Goal: Task Accomplishment & Management: Complete application form

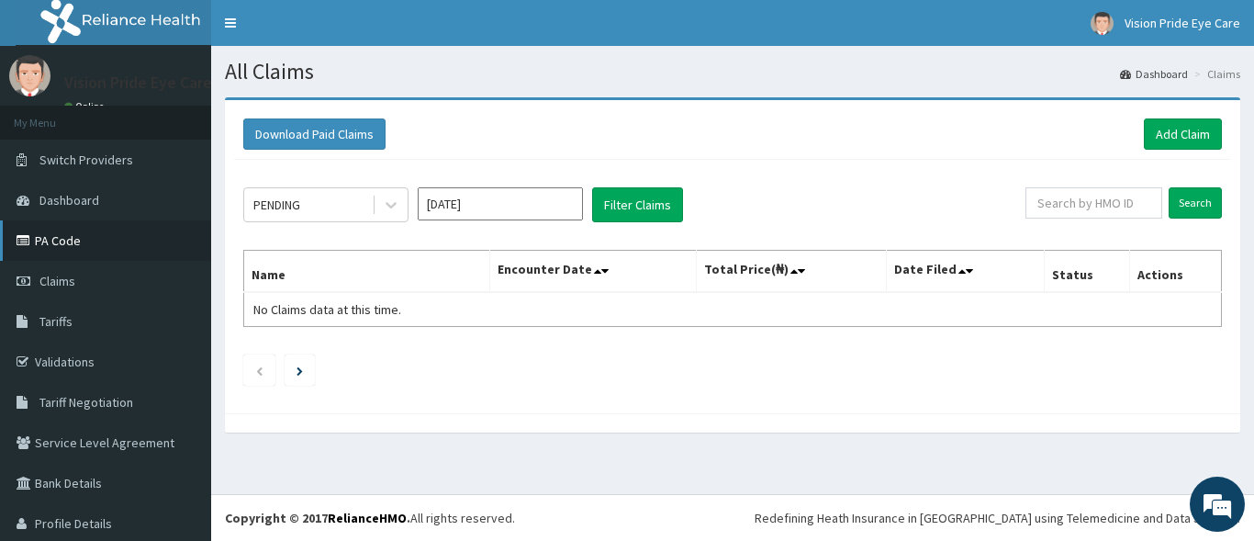
click at [91, 244] on link "PA Code" at bounding box center [105, 240] width 211 height 40
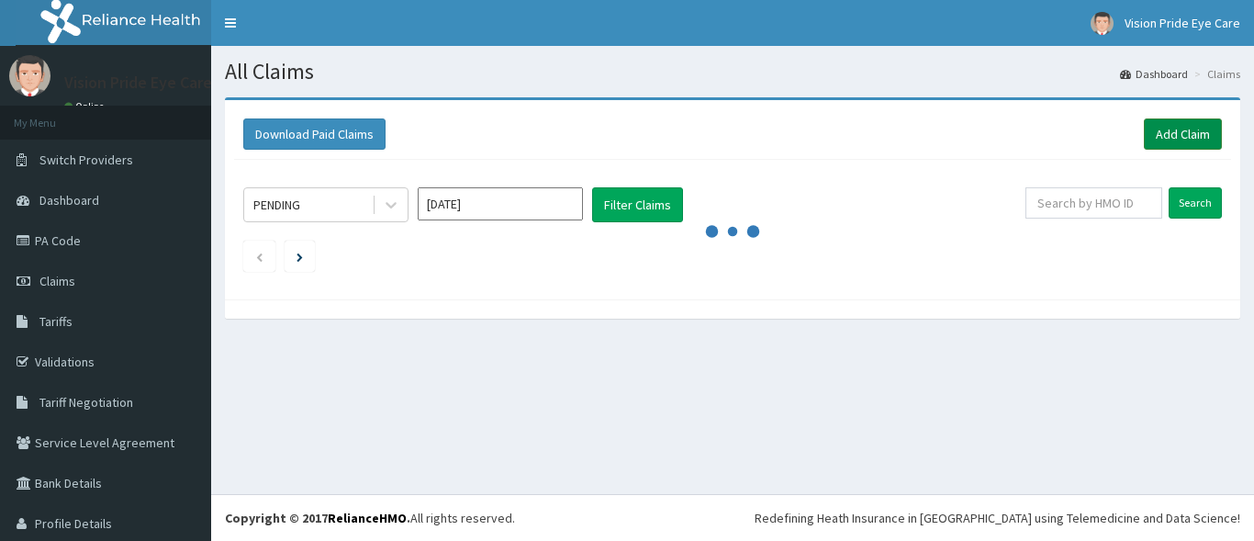
click at [1172, 126] on link "Add Claim" at bounding box center [1183, 133] width 78 height 31
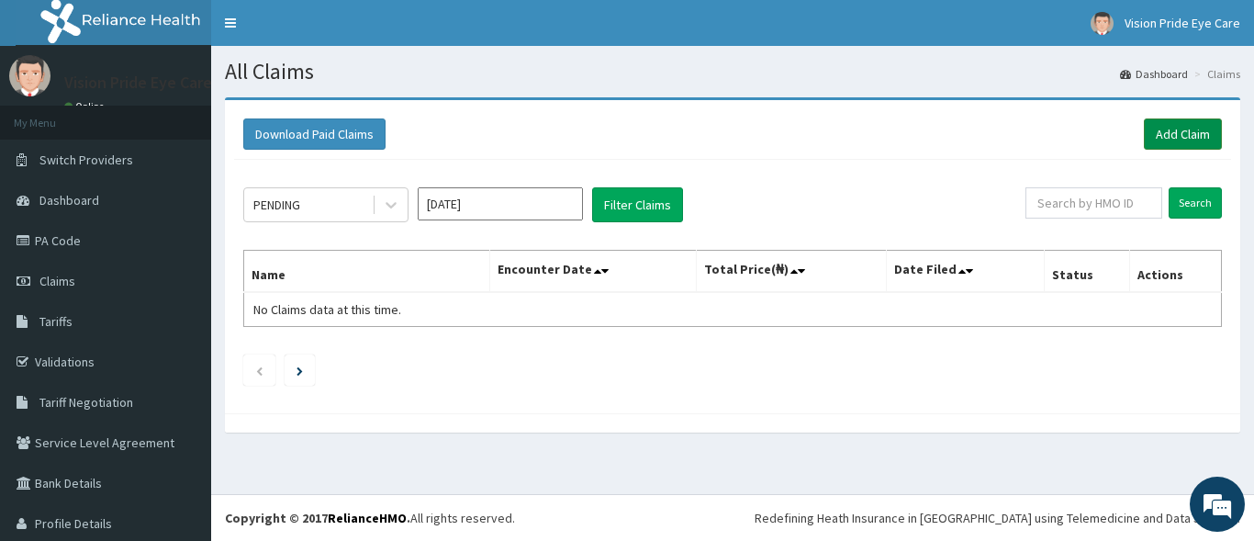
scroll to position [98, 0]
click at [1172, 126] on link "Add Claim" at bounding box center [1183, 133] width 78 height 31
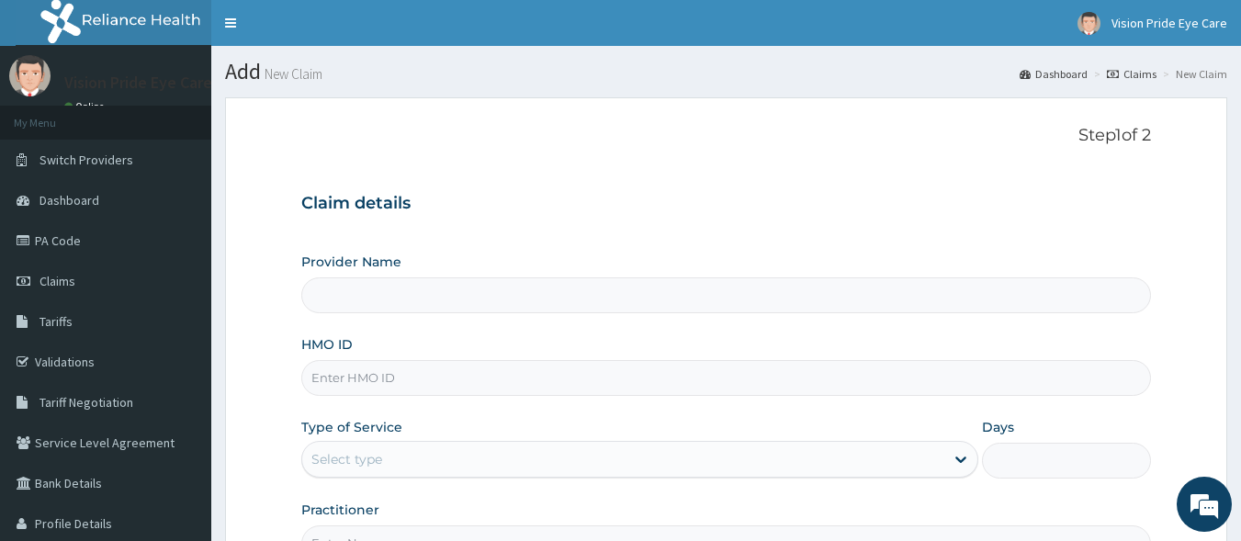
click at [388, 377] on input "HMO ID" at bounding box center [726, 378] width 850 height 36
type input "Vision Pride Eyecare"
type input "KPV/10022/A"
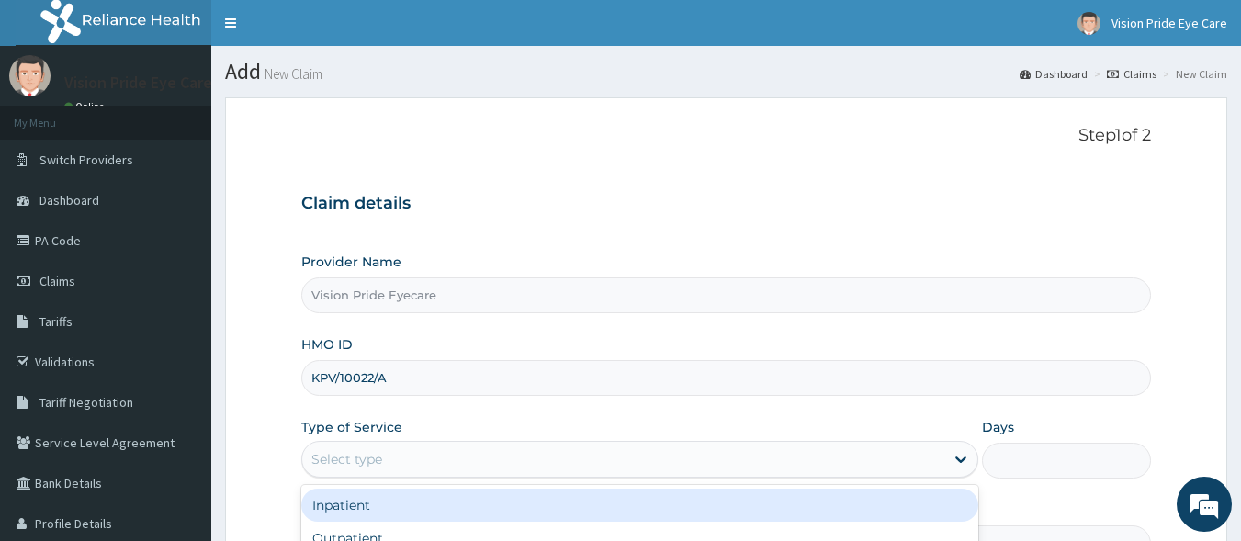
click at [380, 449] on div "Select type" at bounding box center [623, 458] width 642 height 29
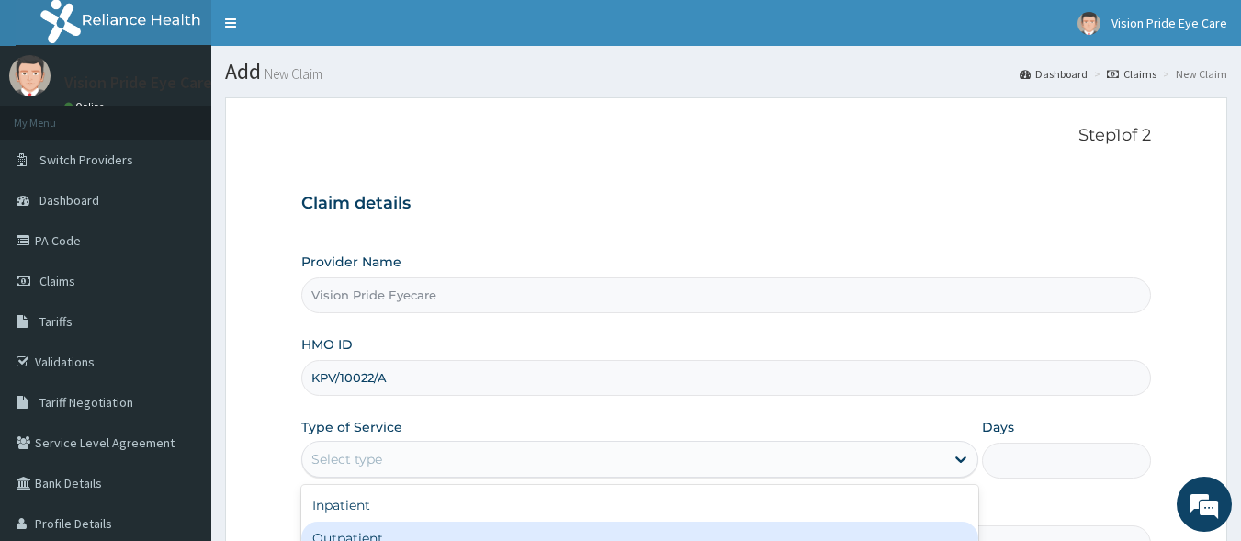
click at [354, 526] on div "Outpatient" at bounding box center [639, 538] width 677 height 33
type input "1"
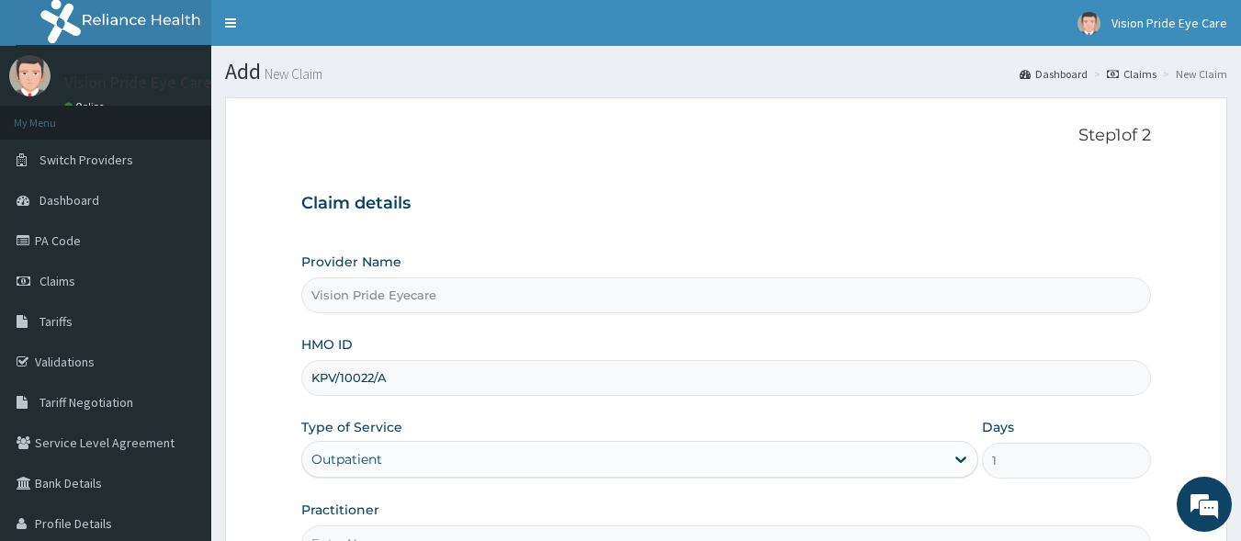
click at [885, 489] on div "Provider Name Vision Pride Eyecare HMO ID KPV/10022/A Type of Service Outpatien…" at bounding box center [726, 407] width 850 height 309
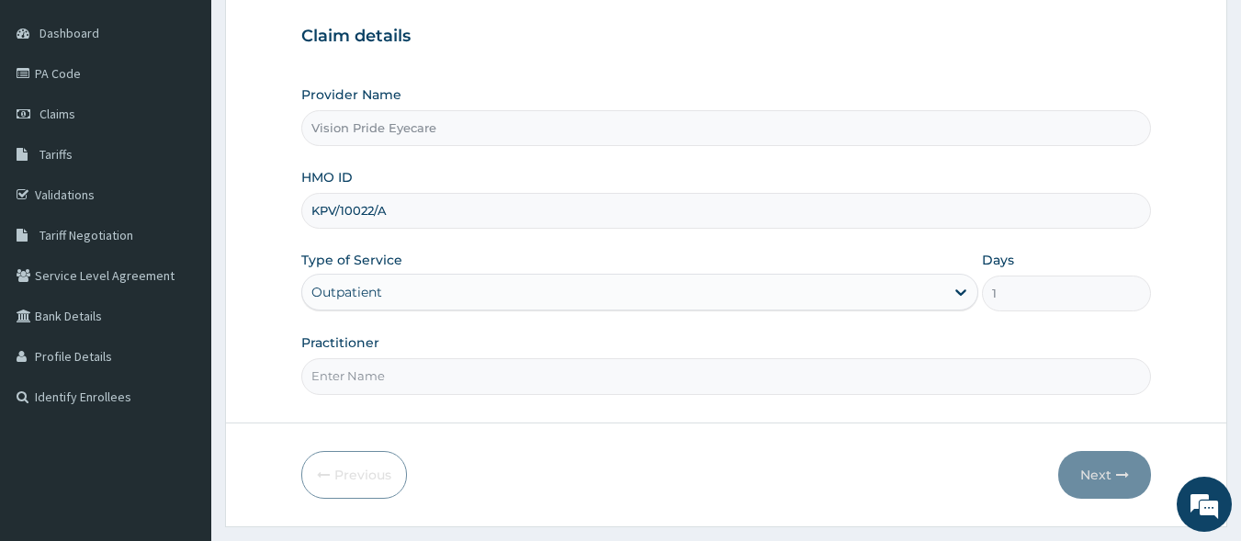
scroll to position [214, 0]
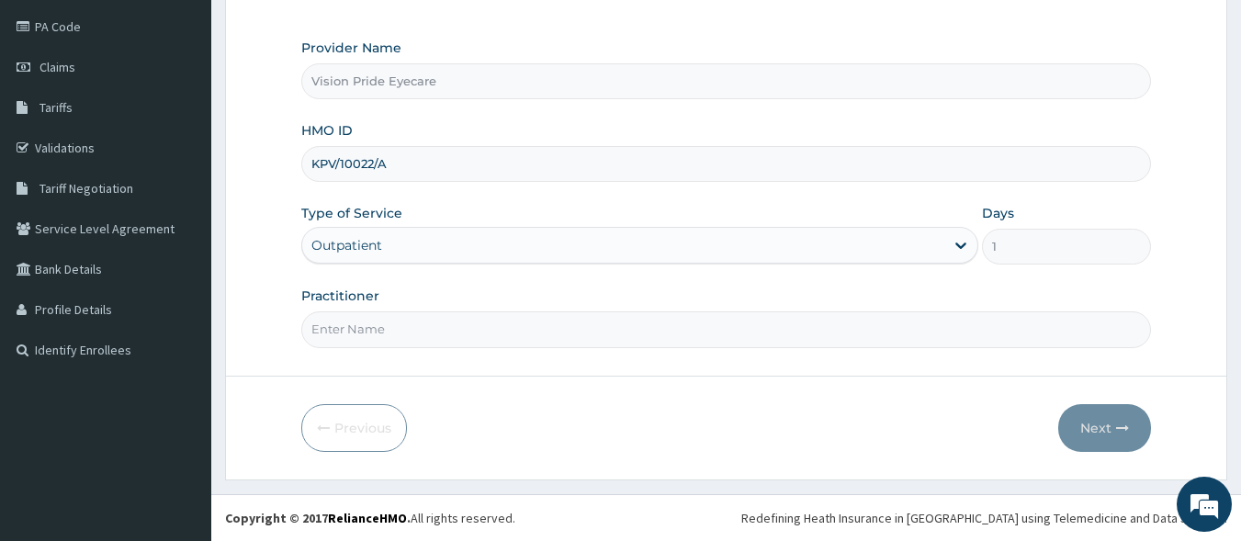
click at [467, 320] on input "Practitioner" at bounding box center [726, 329] width 850 height 36
type input "Dr Raymond"
click at [1072, 419] on button "Next" at bounding box center [1104, 428] width 93 height 48
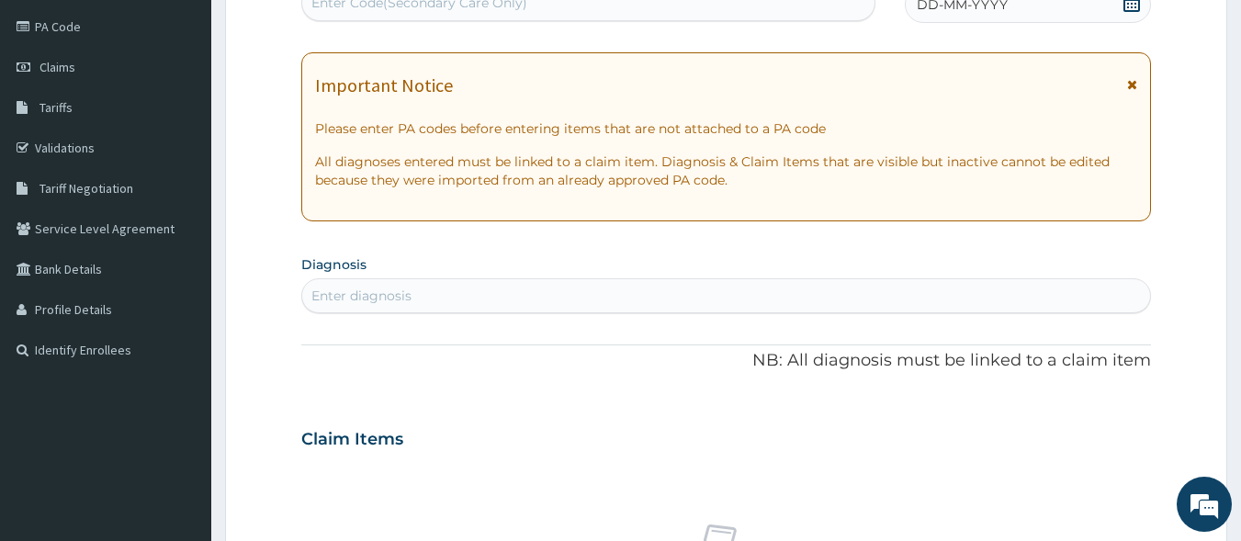
scroll to position [208, 0]
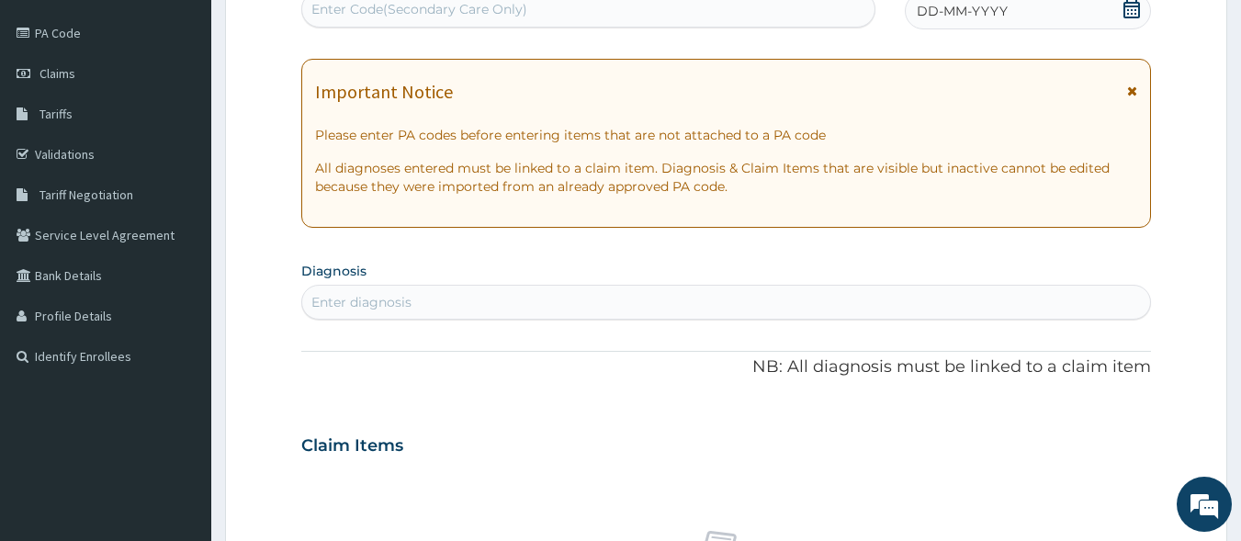
click at [418, 5] on div "Enter Code(Secondary Care Only)" at bounding box center [419, 9] width 216 height 18
paste input "PA/A791BC"
type input "PA/A791BC"
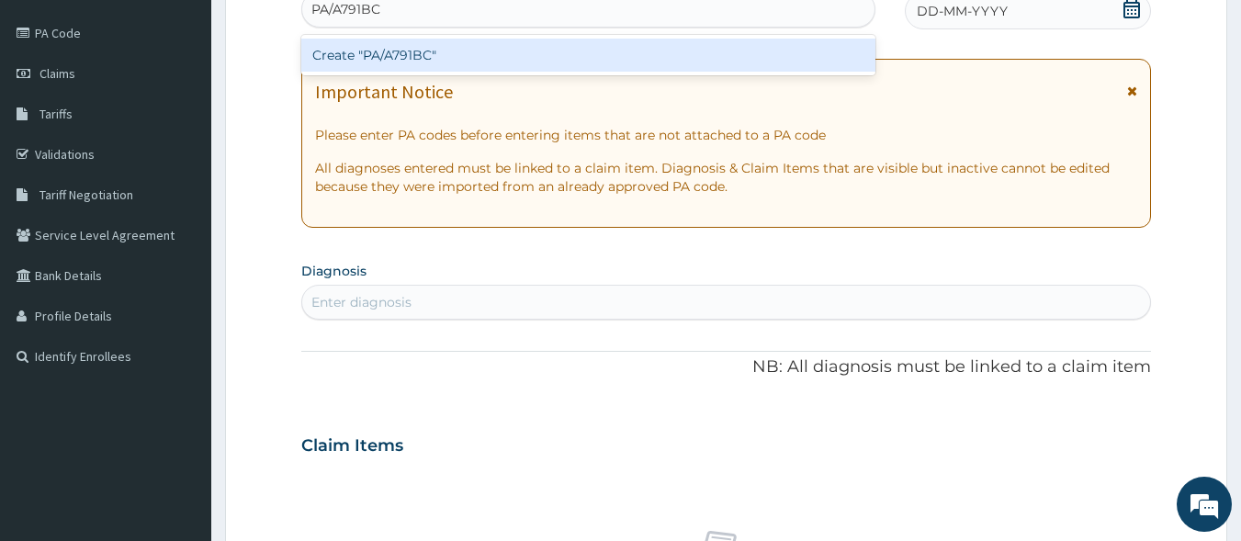
click at [410, 47] on div "Create "PA/A791BC"" at bounding box center [588, 55] width 575 height 33
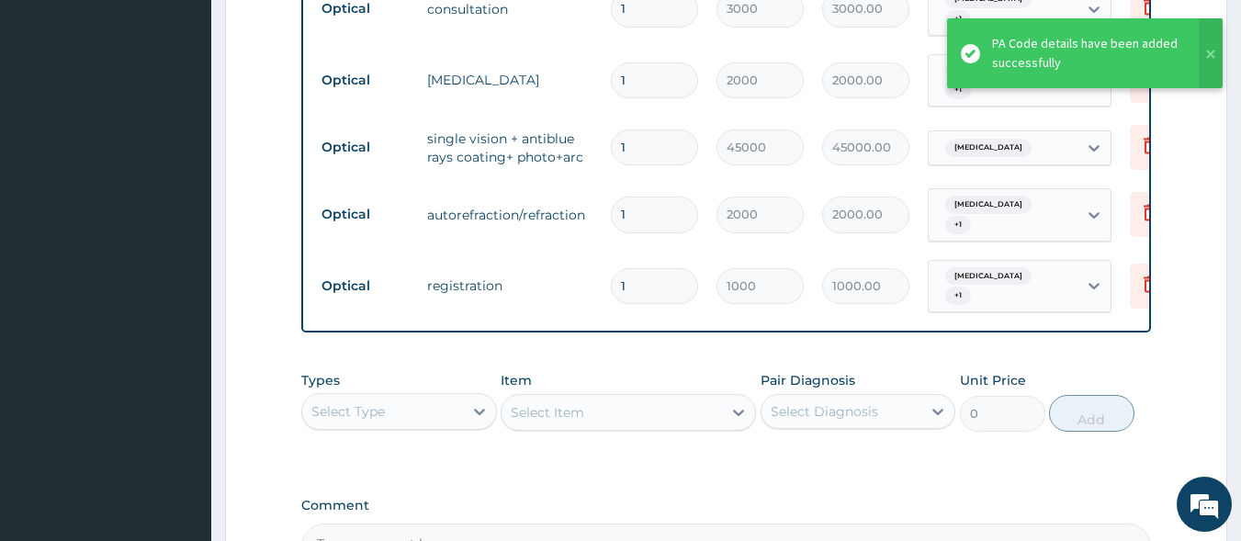
scroll to position [0, 72]
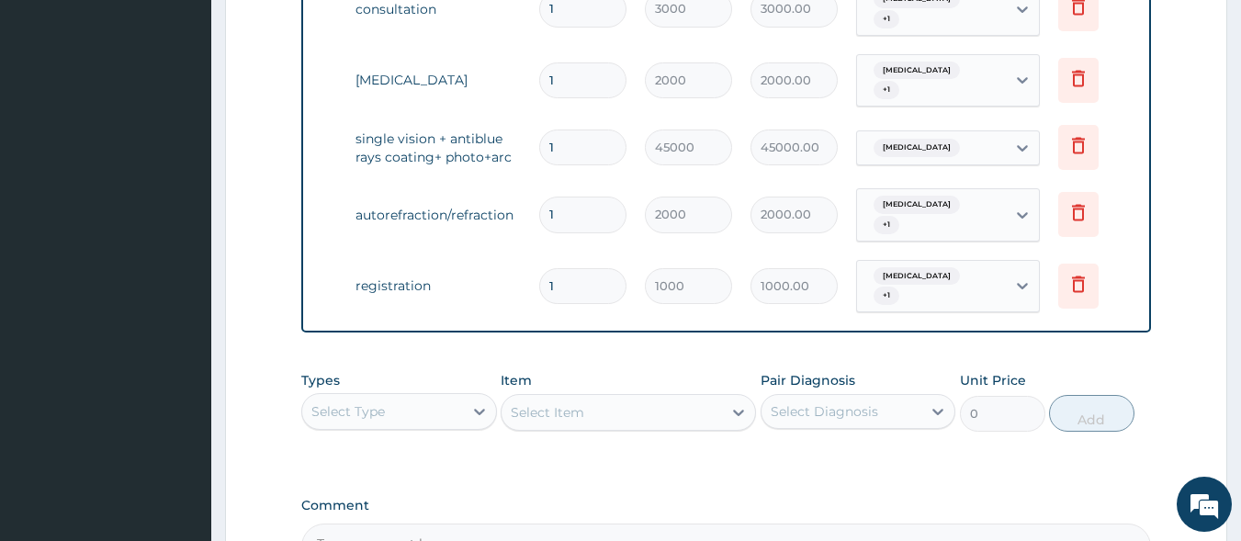
click at [699, 456] on div "Types Select Type Item Select Item Pair Diagnosis Select Diagnosis Unit Price 0…" at bounding box center [726, 415] width 850 height 107
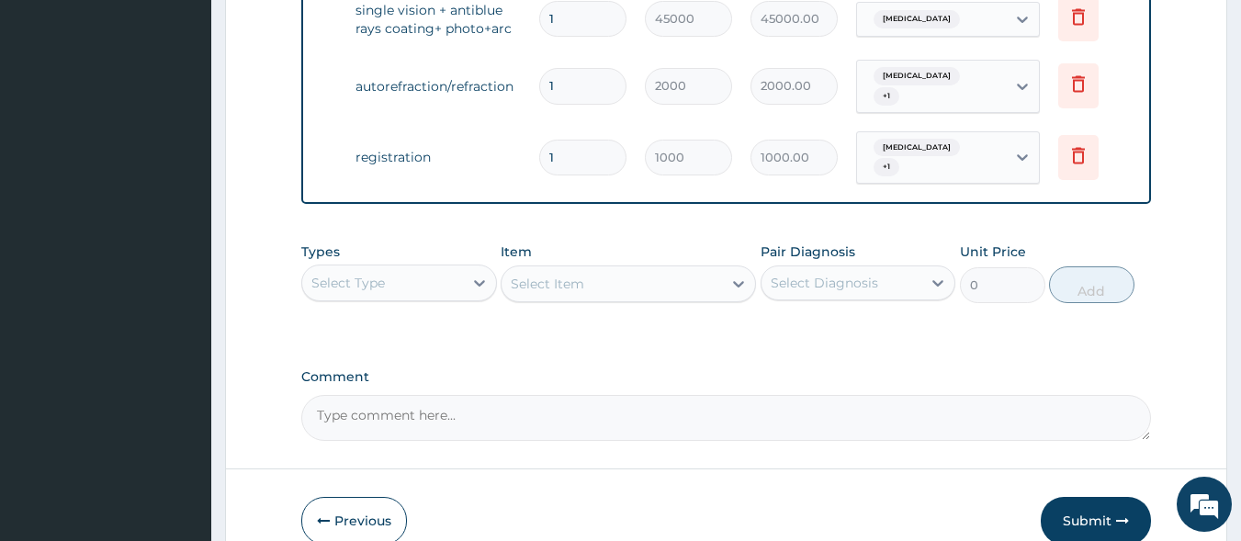
scroll to position [1113, 0]
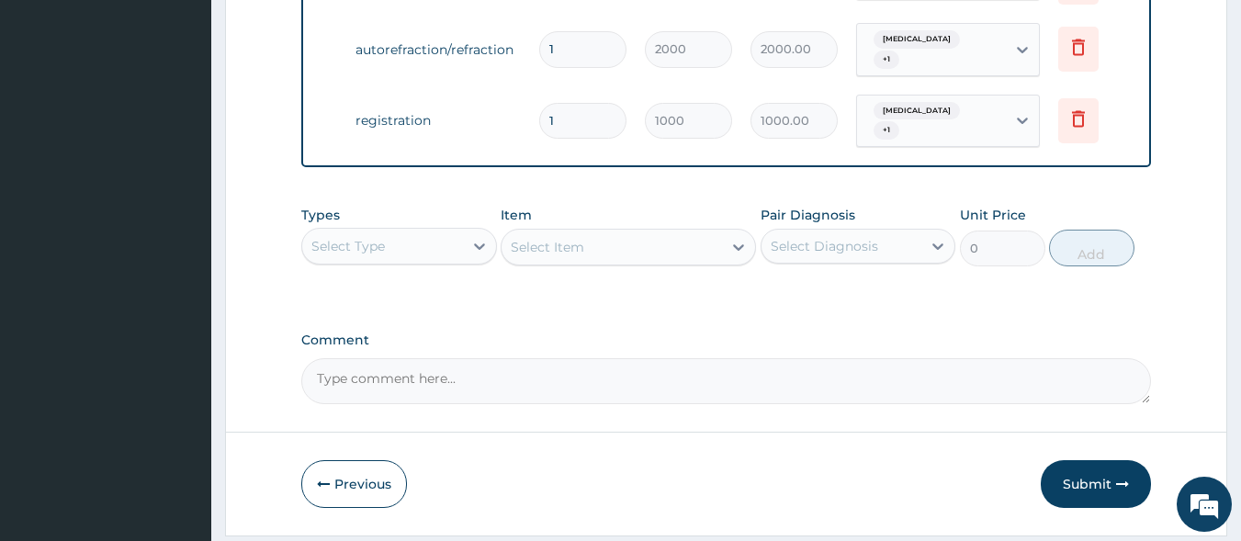
scroll to position [1076, 0]
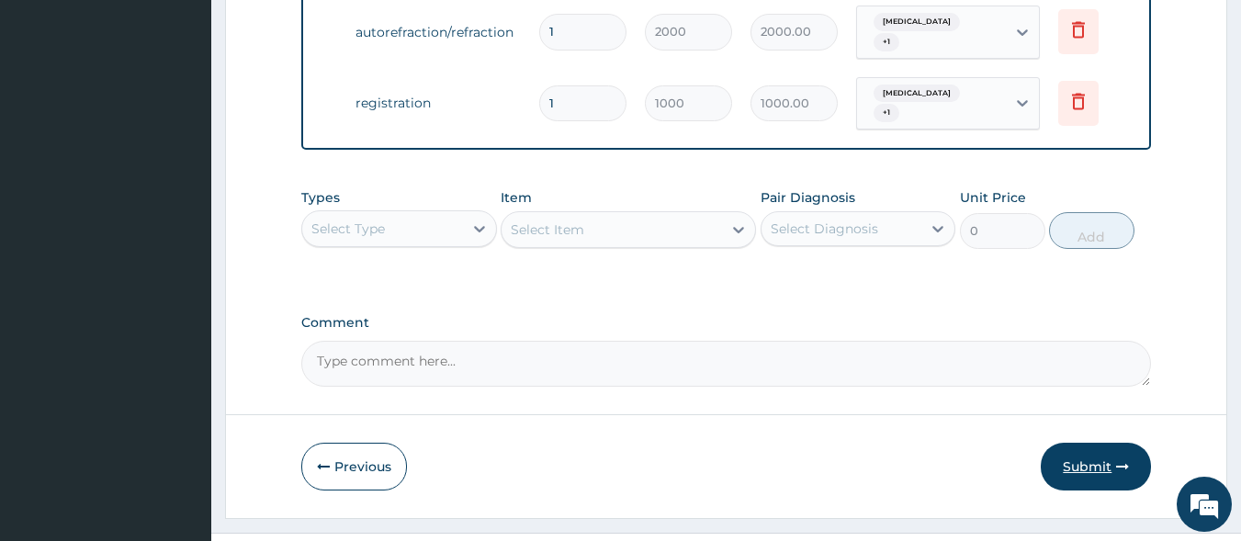
click at [1080, 458] on button "Submit" at bounding box center [1095, 467] width 110 height 48
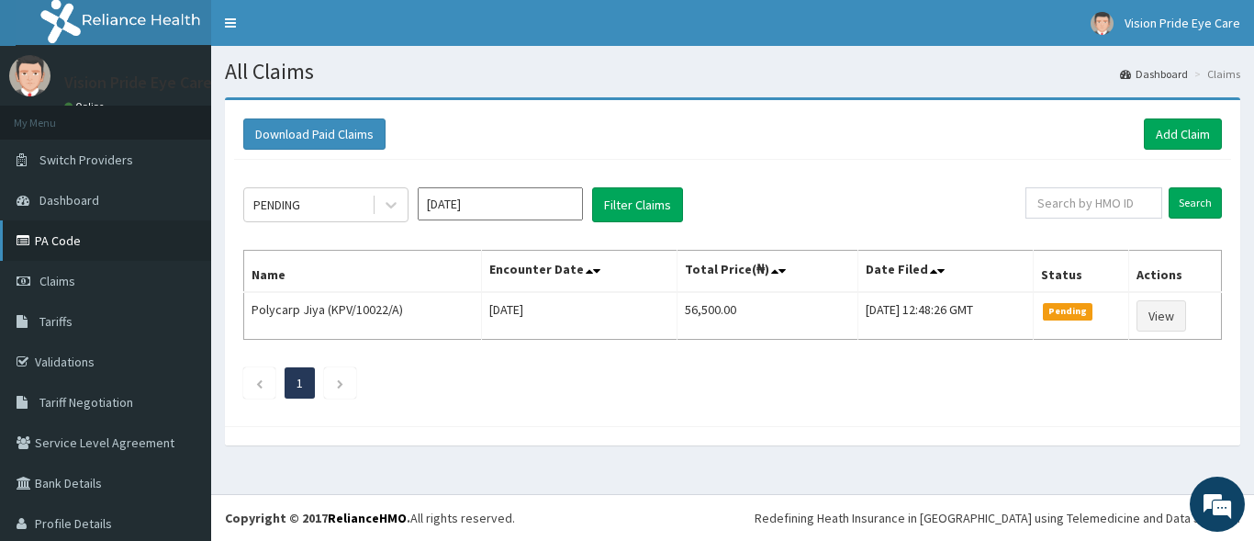
click at [96, 252] on link "PA Code" at bounding box center [105, 240] width 211 height 40
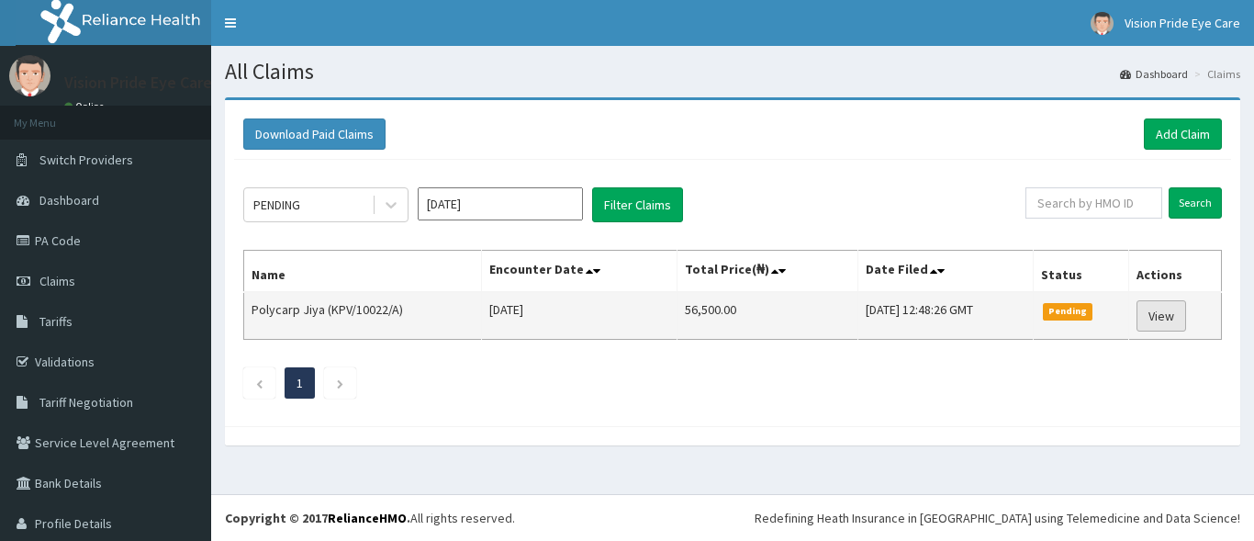
click at [1160, 320] on link "View" at bounding box center [1162, 315] width 50 height 31
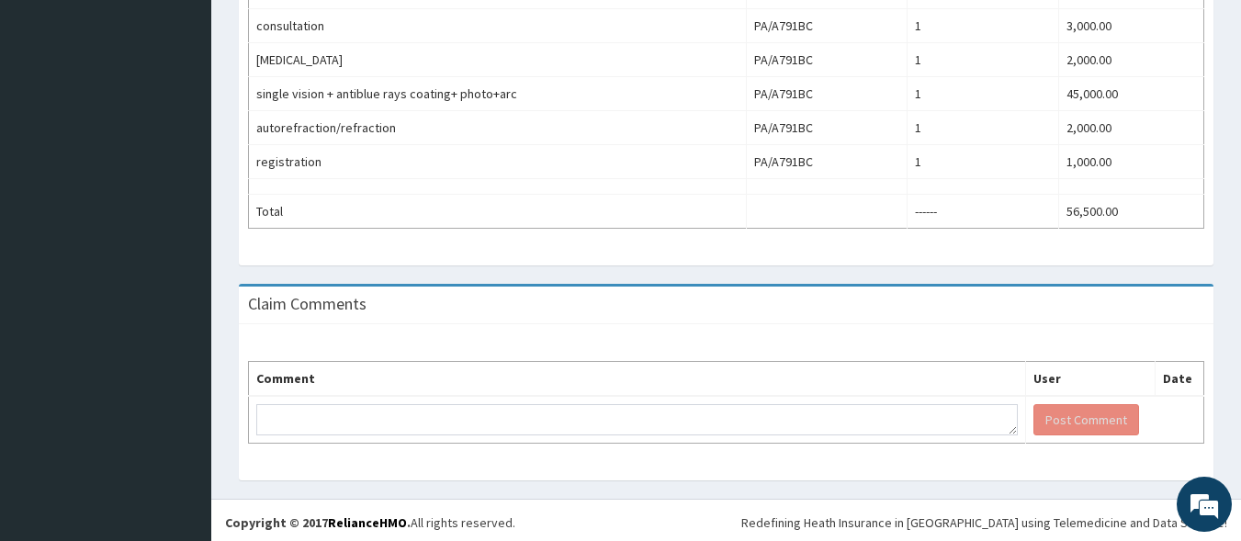
scroll to position [700, 0]
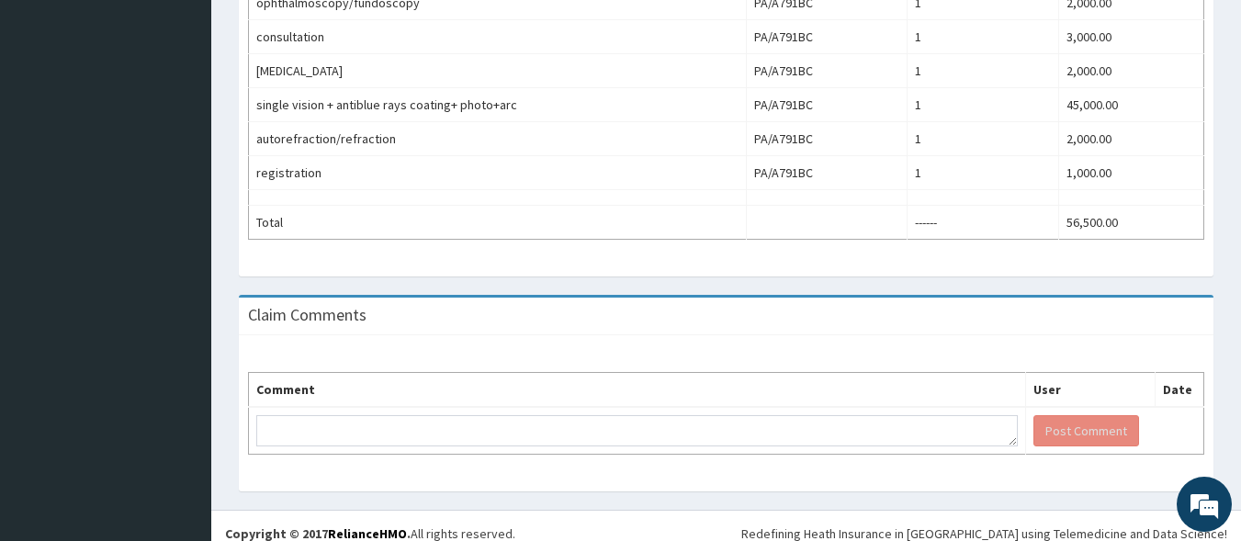
drag, startPoint x: 1250, startPoint y: 230, endPoint x: 1254, endPoint y: 512, distance: 282.9
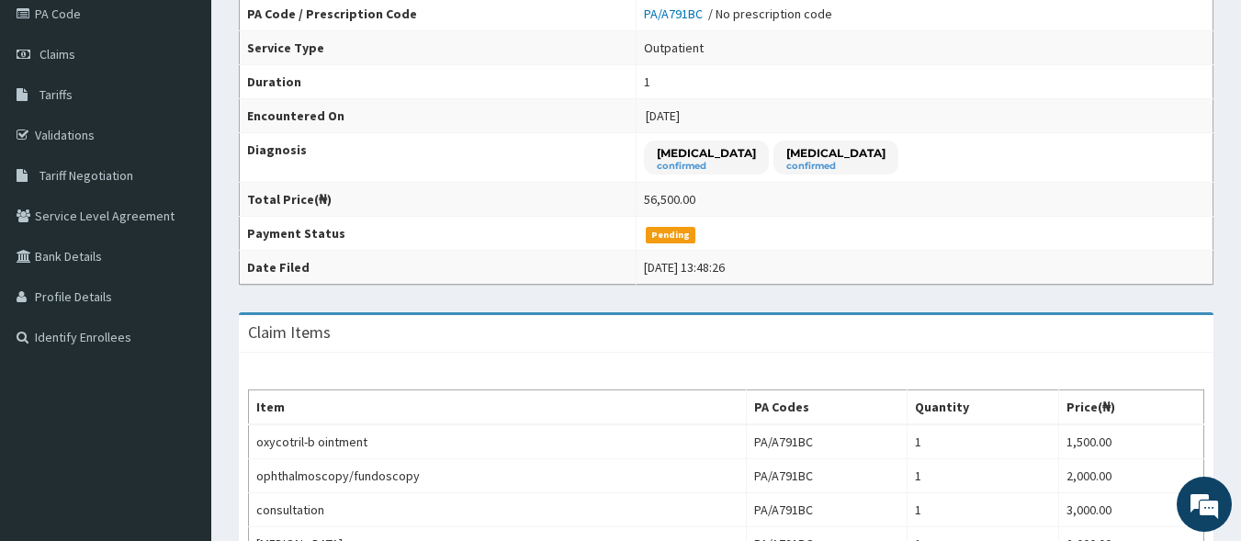
scroll to position [69, 0]
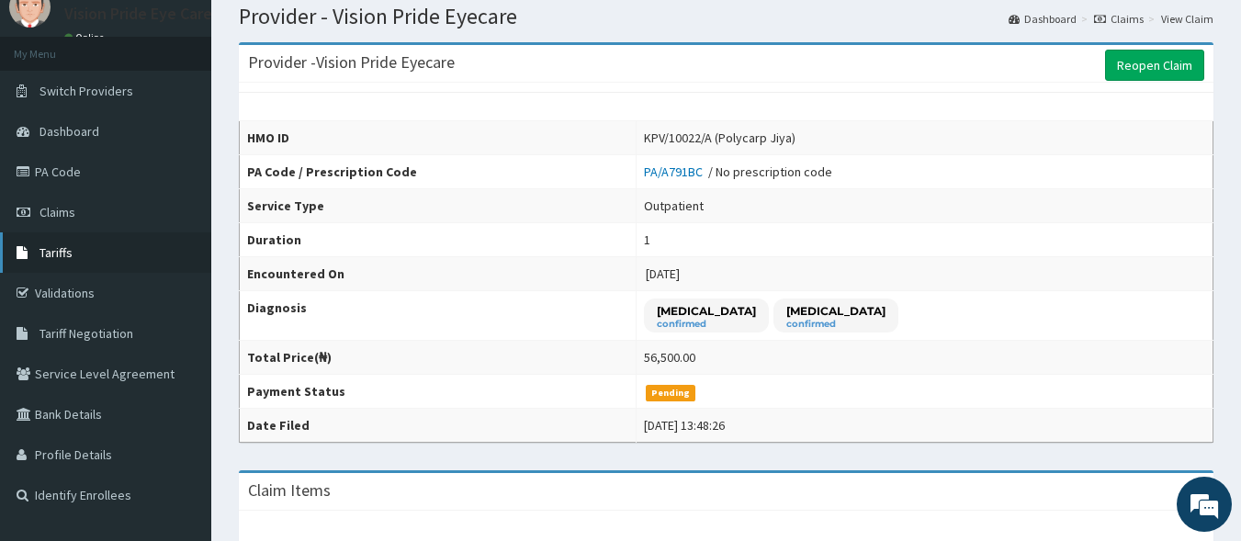
click at [63, 256] on span "Tariffs" at bounding box center [55, 252] width 33 height 17
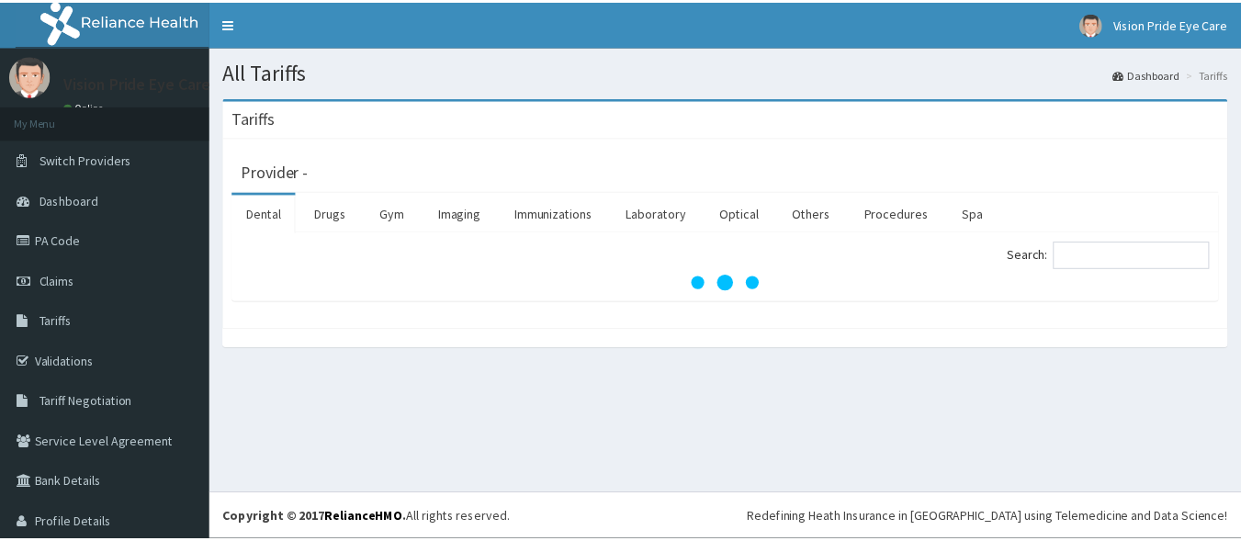
scroll to position [98, 0]
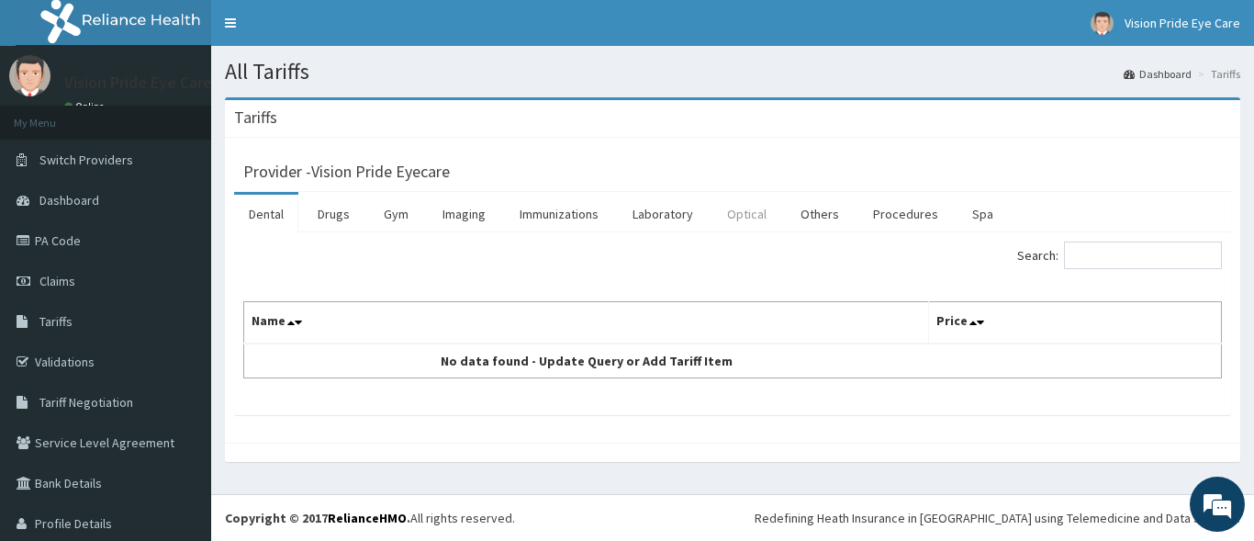
click at [751, 208] on link "Optical" at bounding box center [747, 214] width 69 height 39
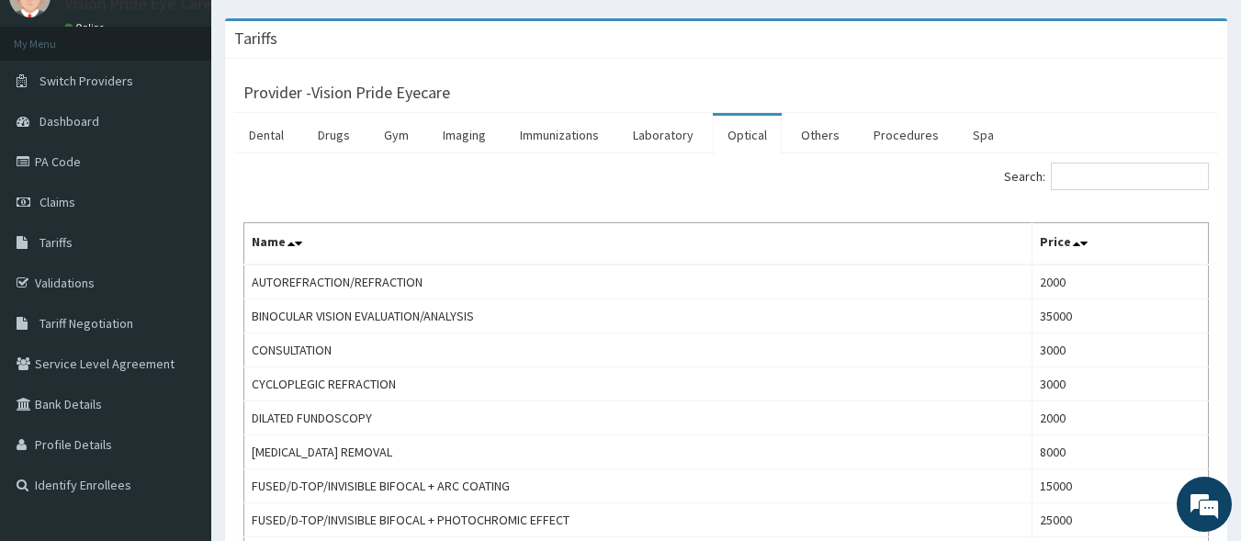
scroll to position [73, 0]
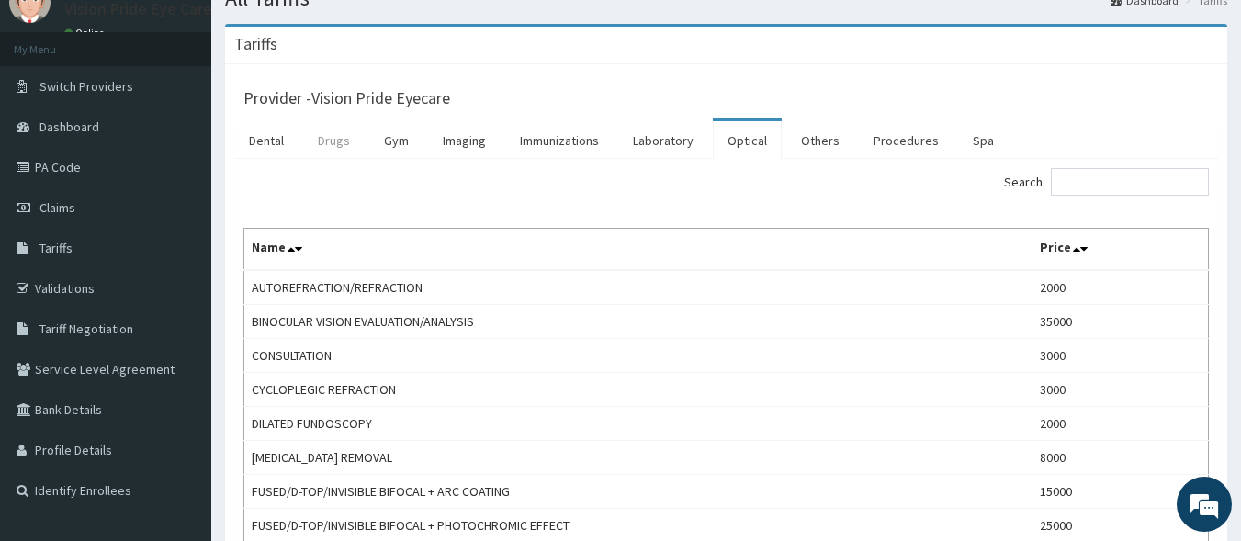
click at [336, 143] on link "Drugs" at bounding box center [334, 140] width 62 height 39
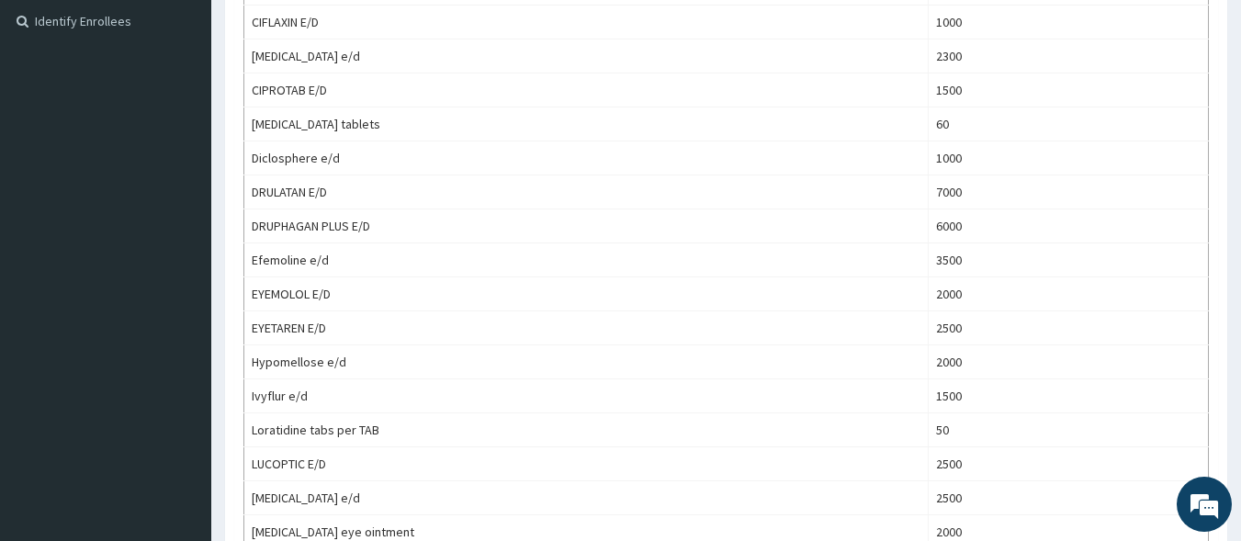
scroll to position [0, 0]
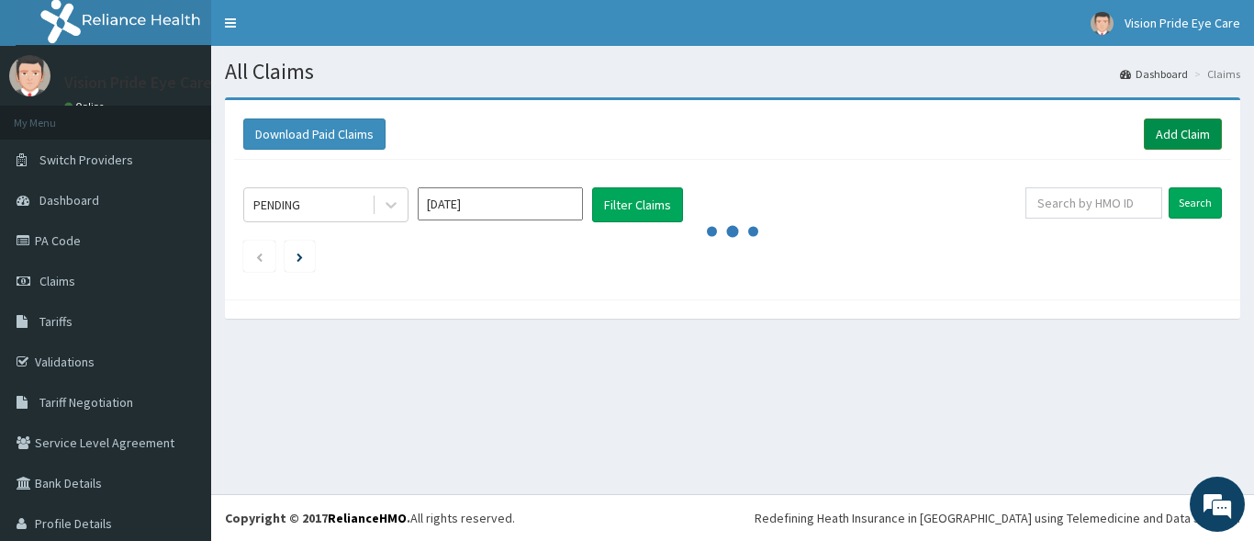
scroll to position [98, 0]
click at [1153, 133] on link "Add Claim" at bounding box center [1183, 133] width 78 height 31
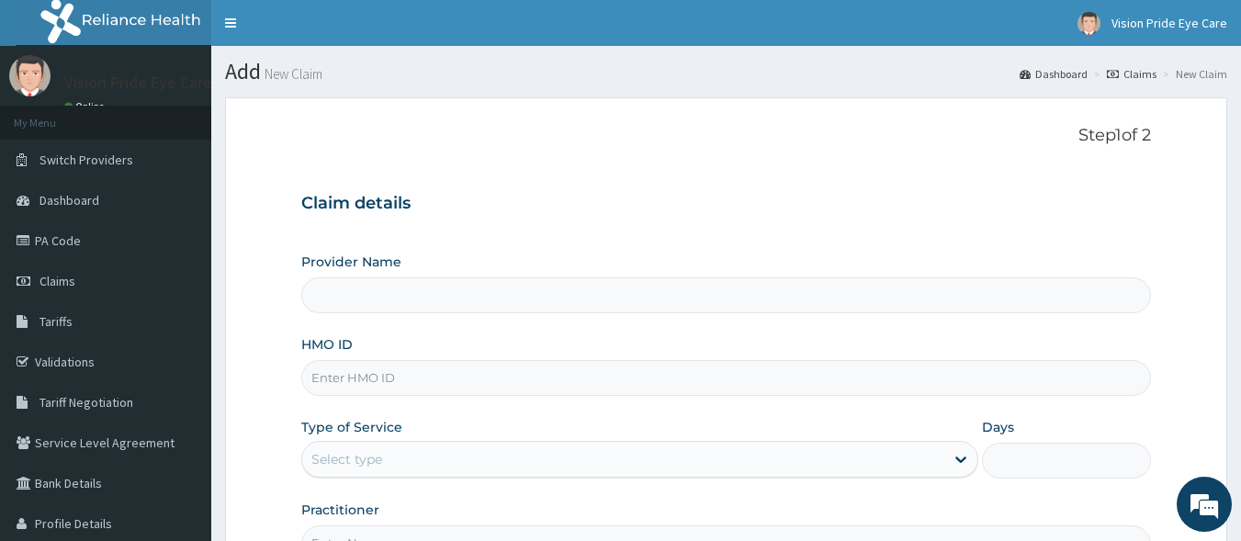
type input "Vision Pride Eyecare"
click at [471, 381] on input "HMO ID" at bounding box center [726, 378] width 850 height 36
type input "KPV/10022/B"
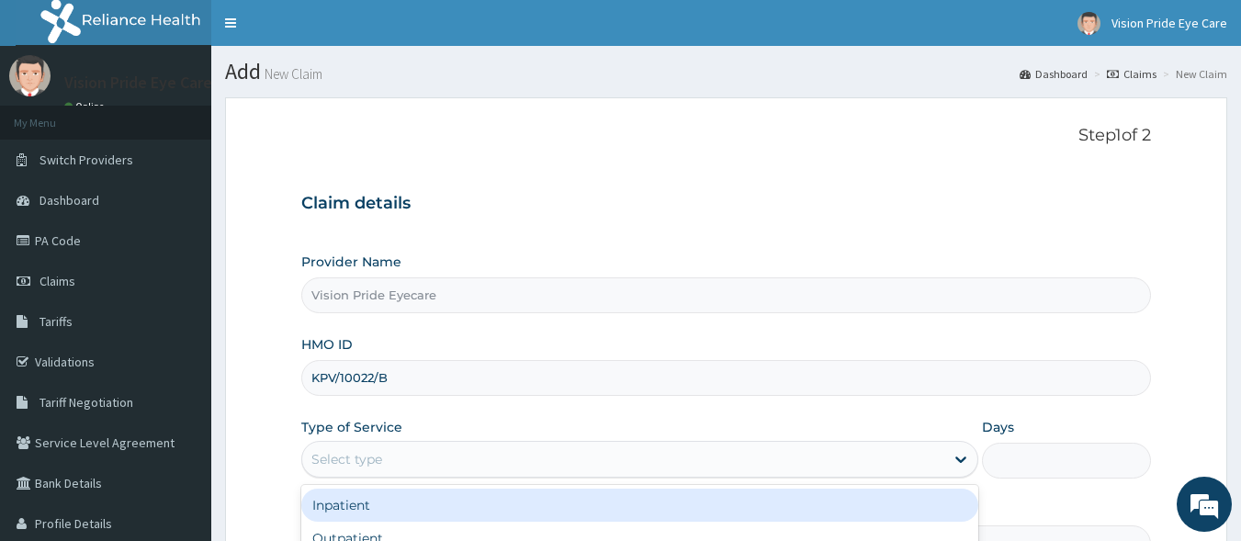
click at [427, 448] on div "Select type" at bounding box center [623, 458] width 642 height 29
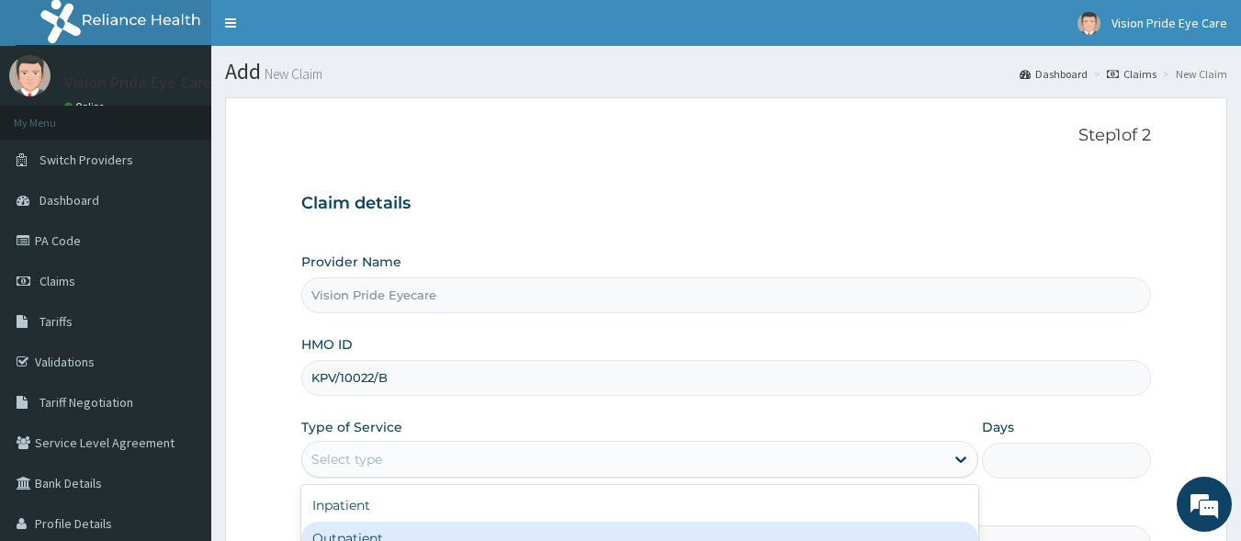
click at [388, 529] on div "Outpatient" at bounding box center [639, 538] width 677 height 33
type input "1"
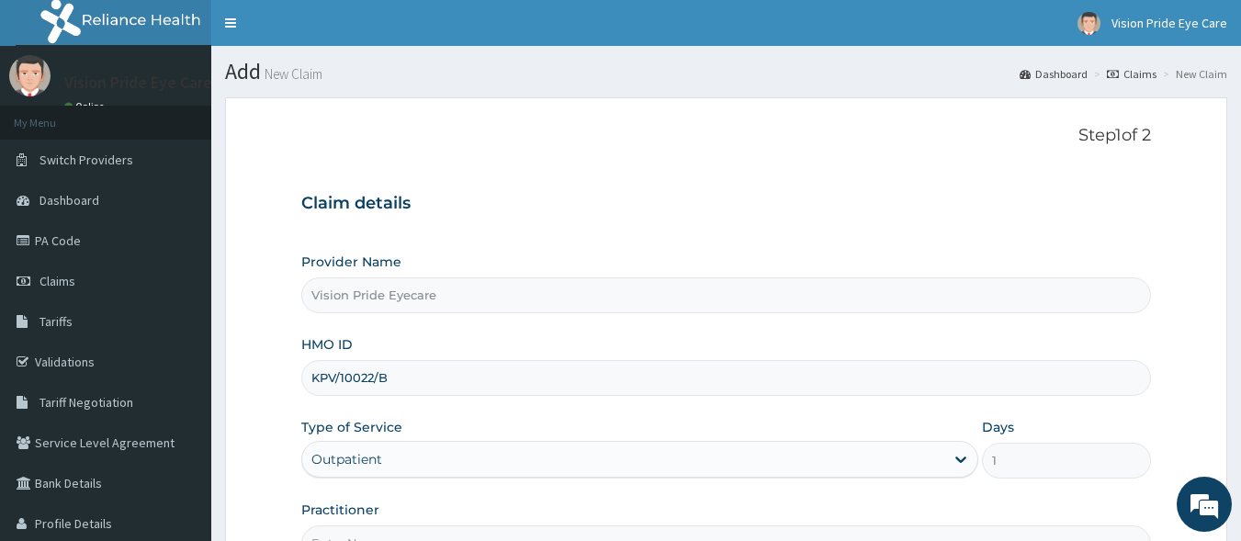
click at [904, 497] on div "Provider Name Vision Pride Eyecare HMO ID KPV/10022/B Type of Service Outpatien…" at bounding box center [726, 407] width 850 height 309
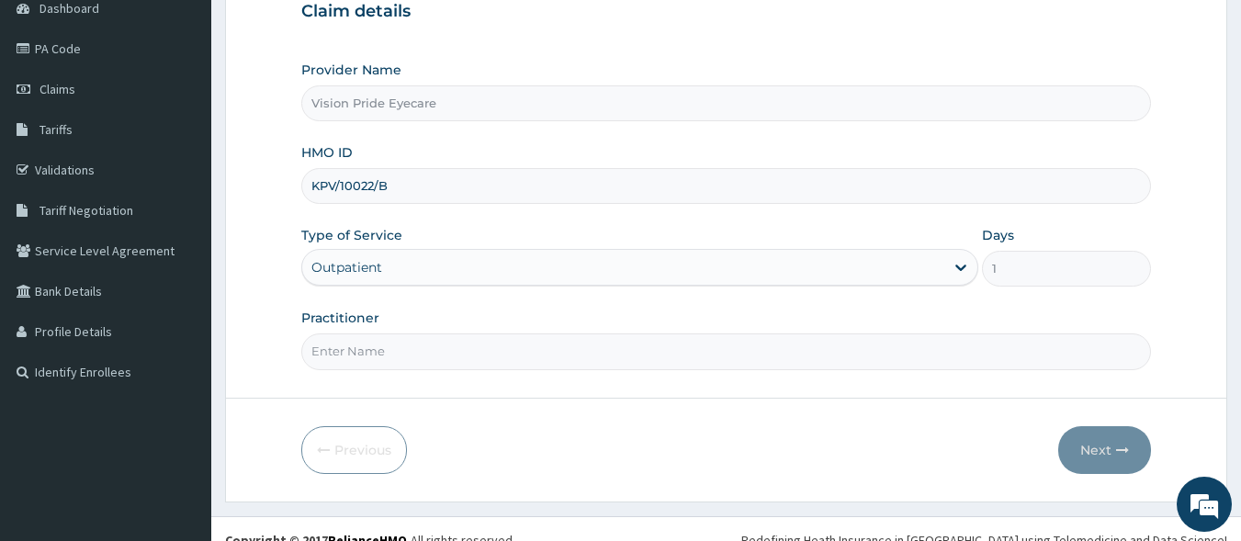
scroll to position [214, 0]
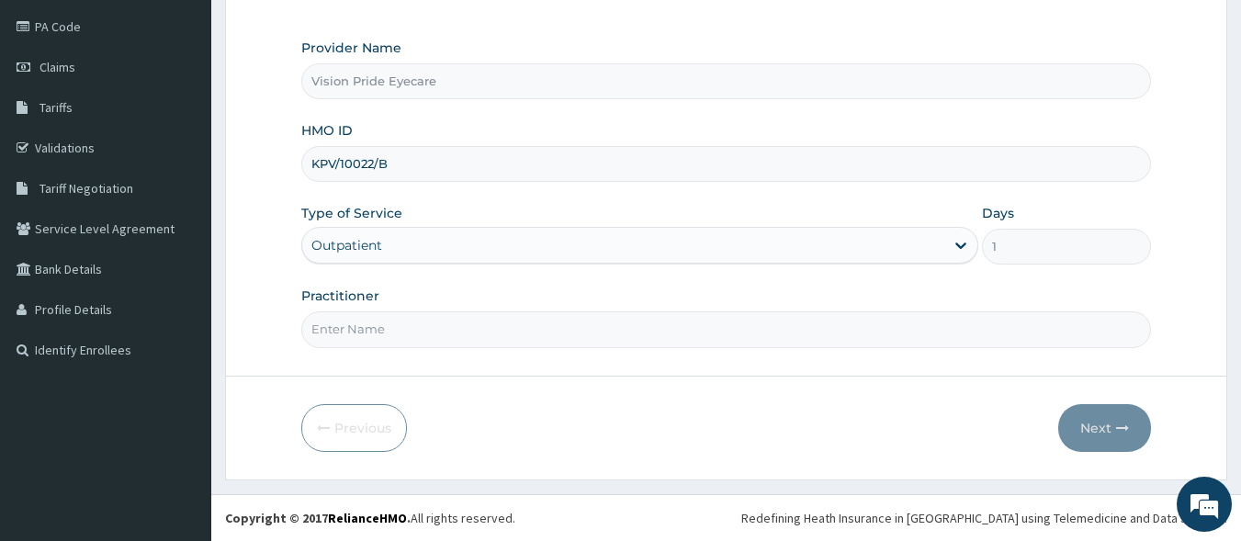
click at [520, 320] on input "Practitioner" at bounding box center [726, 329] width 850 height 36
type input "Dr Raymond"
click at [1084, 431] on button "Next" at bounding box center [1104, 428] width 93 height 48
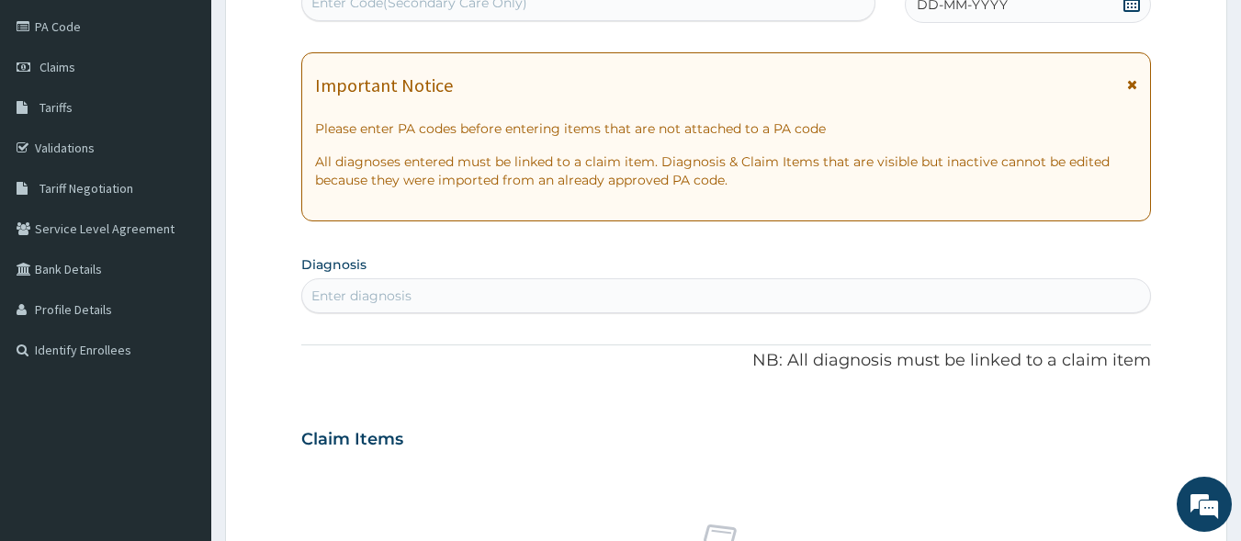
scroll to position [208, 0]
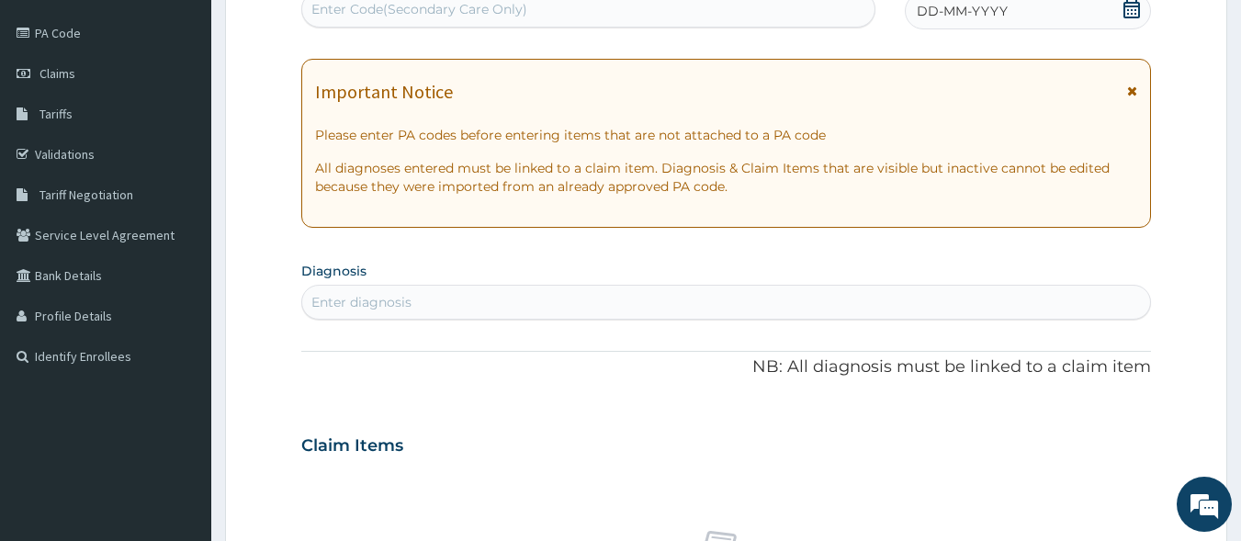
click at [422, 6] on div "Enter Code(Secondary Care Only)" at bounding box center [419, 9] width 216 height 18
paste input "PA/BFE316"
type input "PA/BFE316"
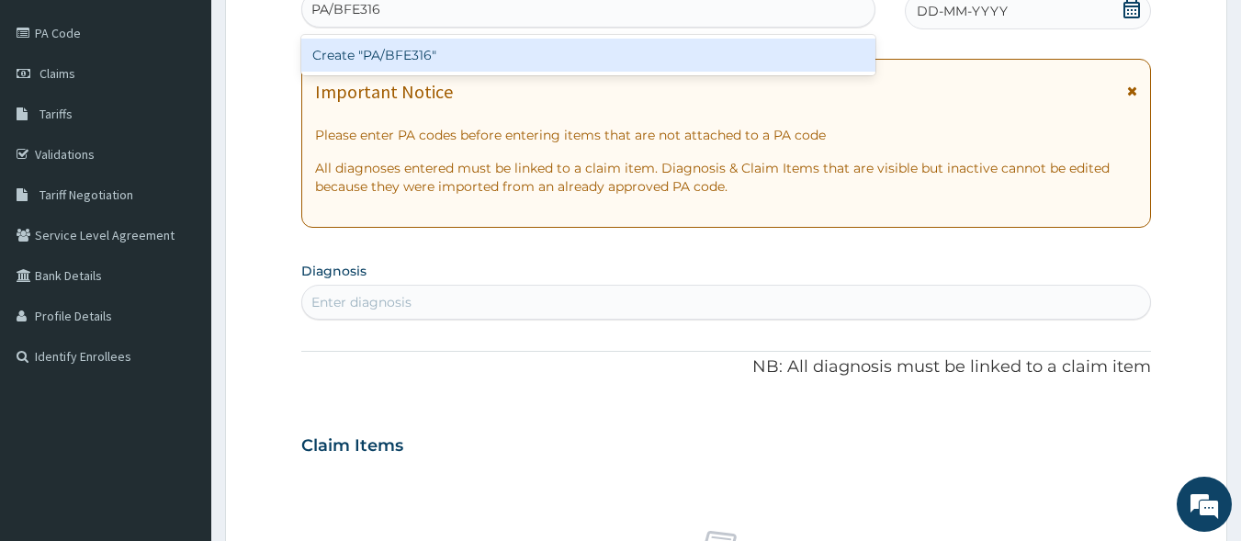
click at [421, 47] on div "Create "PA/BFE316"" at bounding box center [588, 55] width 575 height 33
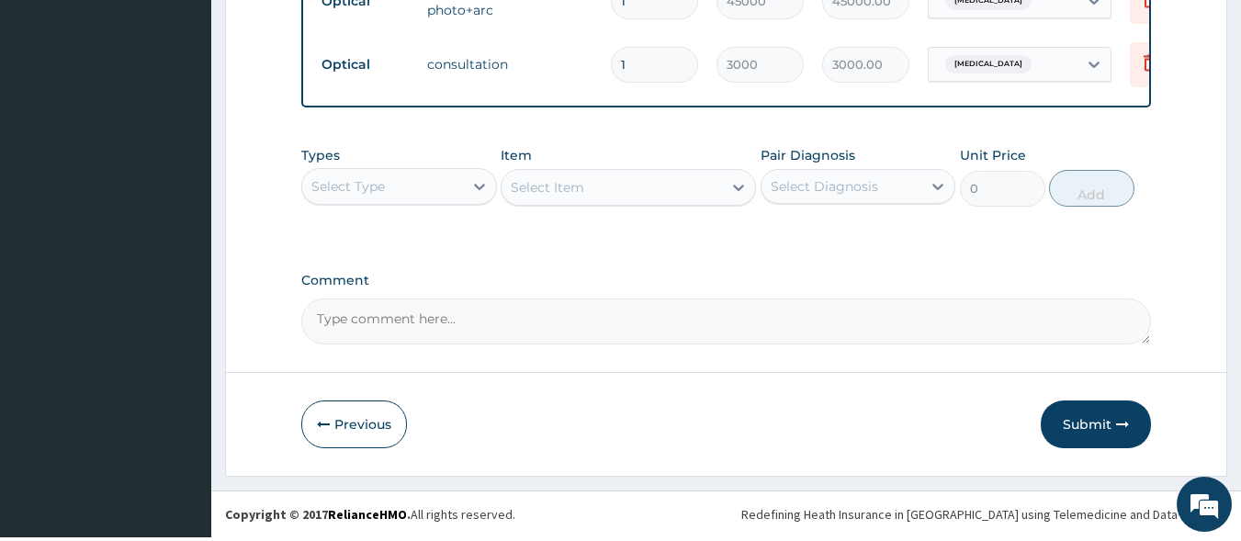
scroll to position [1153, 0]
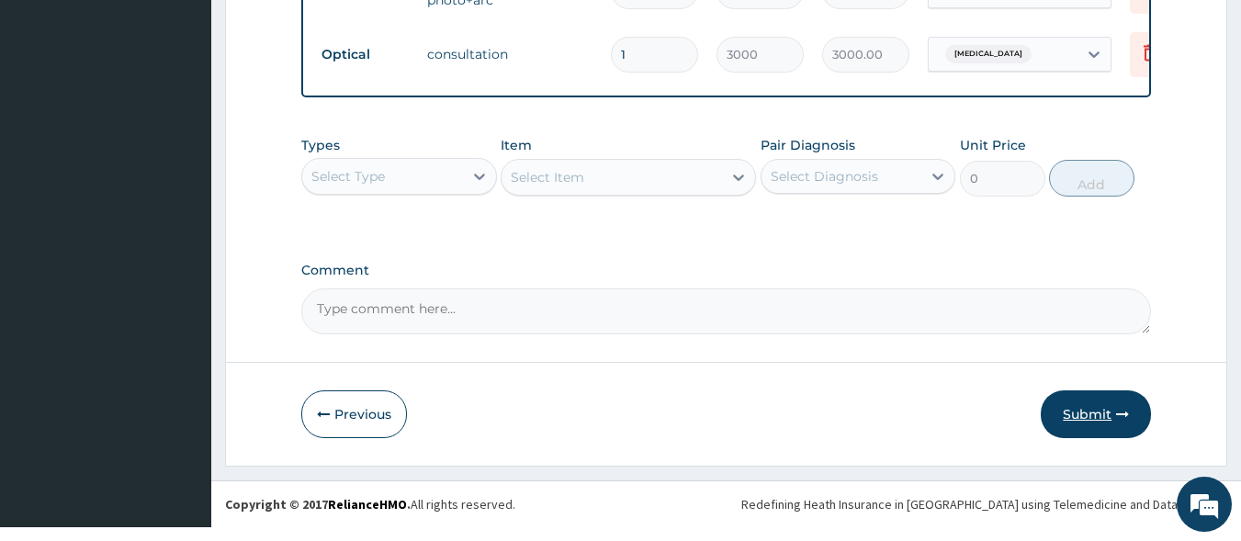
click at [1085, 433] on button "Submit" at bounding box center [1095, 414] width 110 height 48
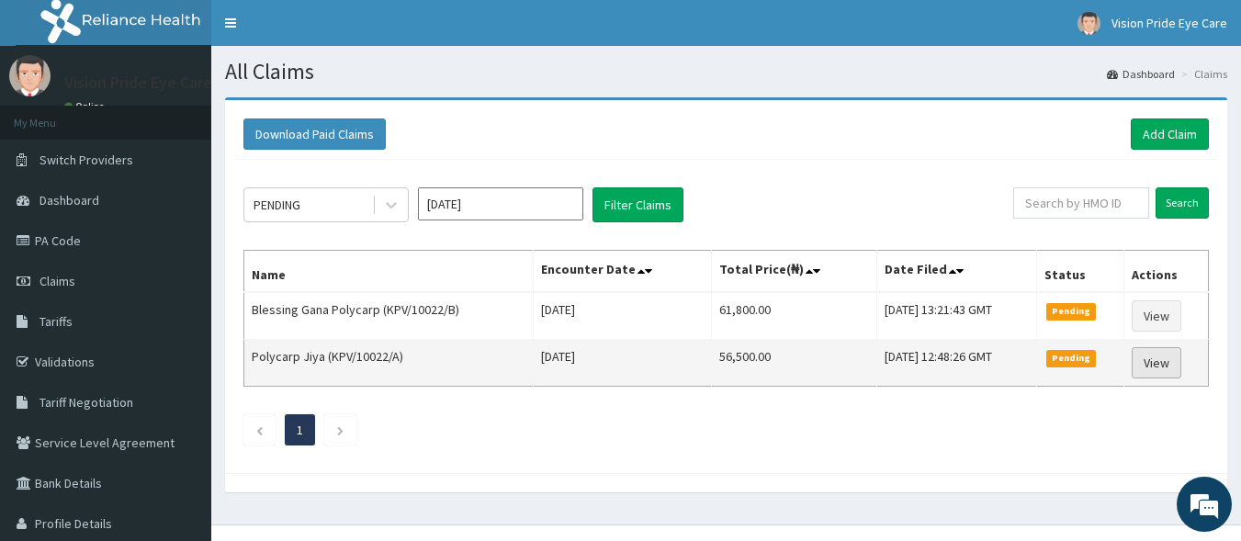
click at [1144, 355] on link "View" at bounding box center [1156, 362] width 50 height 31
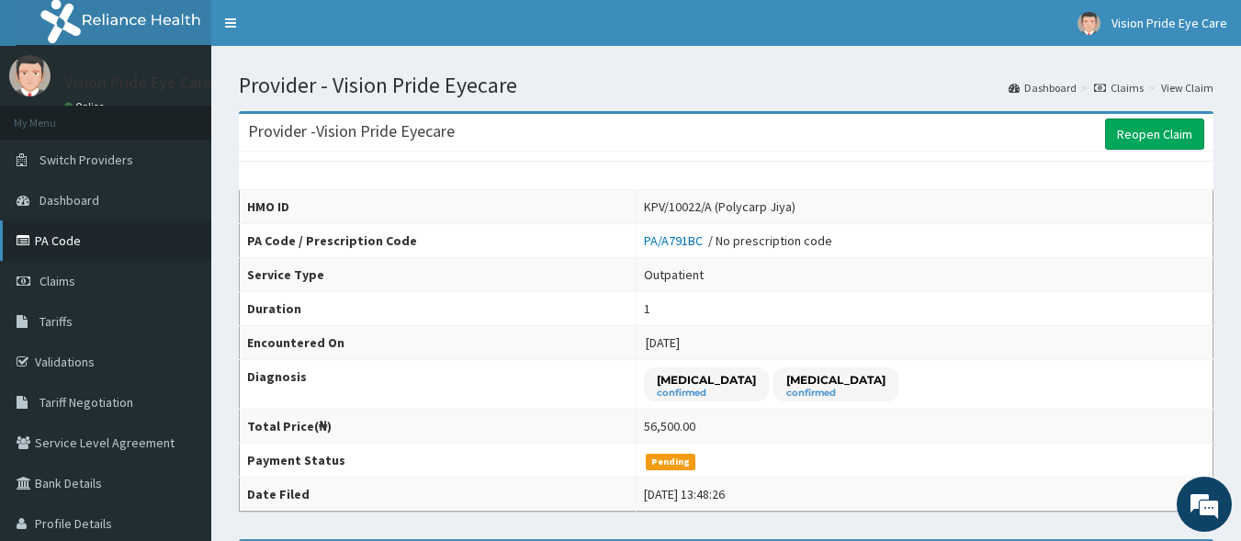
click at [19, 251] on link "PA Code" at bounding box center [105, 240] width 211 height 40
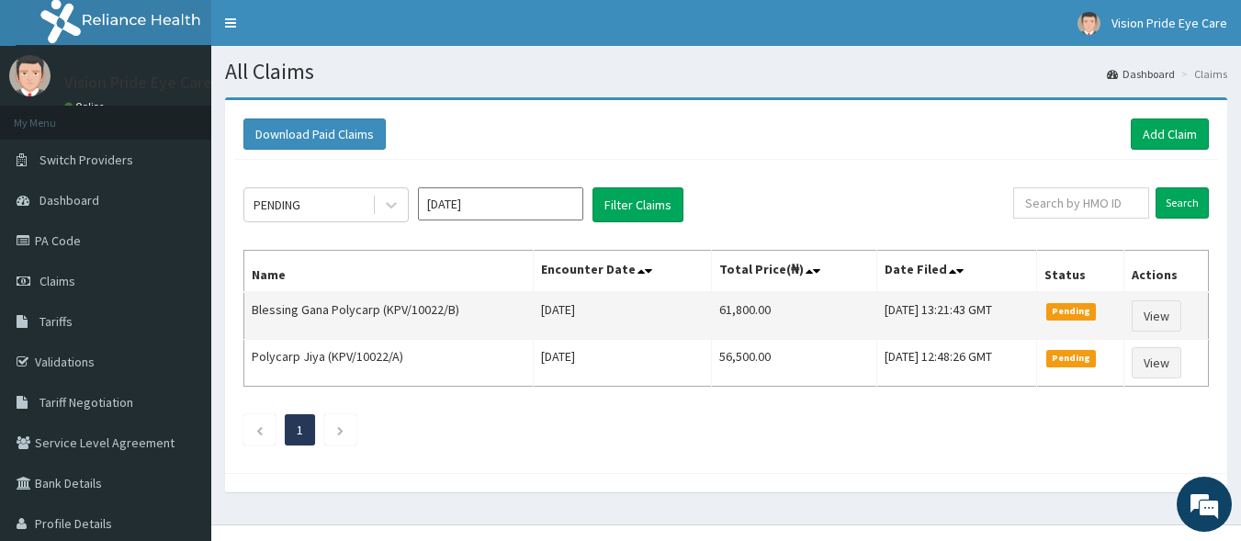
scroll to position [98, 0]
click at [1152, 318] on link "View" at bounding box center [1156, 315] width 50 height 31
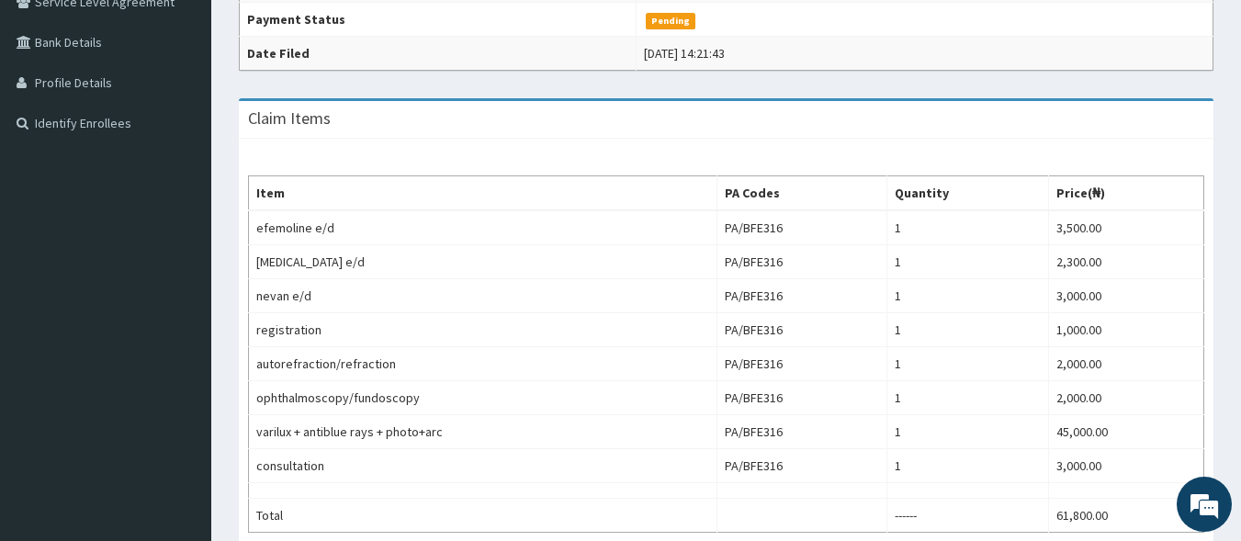
scroll to position [478, 0]
